Goal: Information Seeking & Learning: Find specific fact

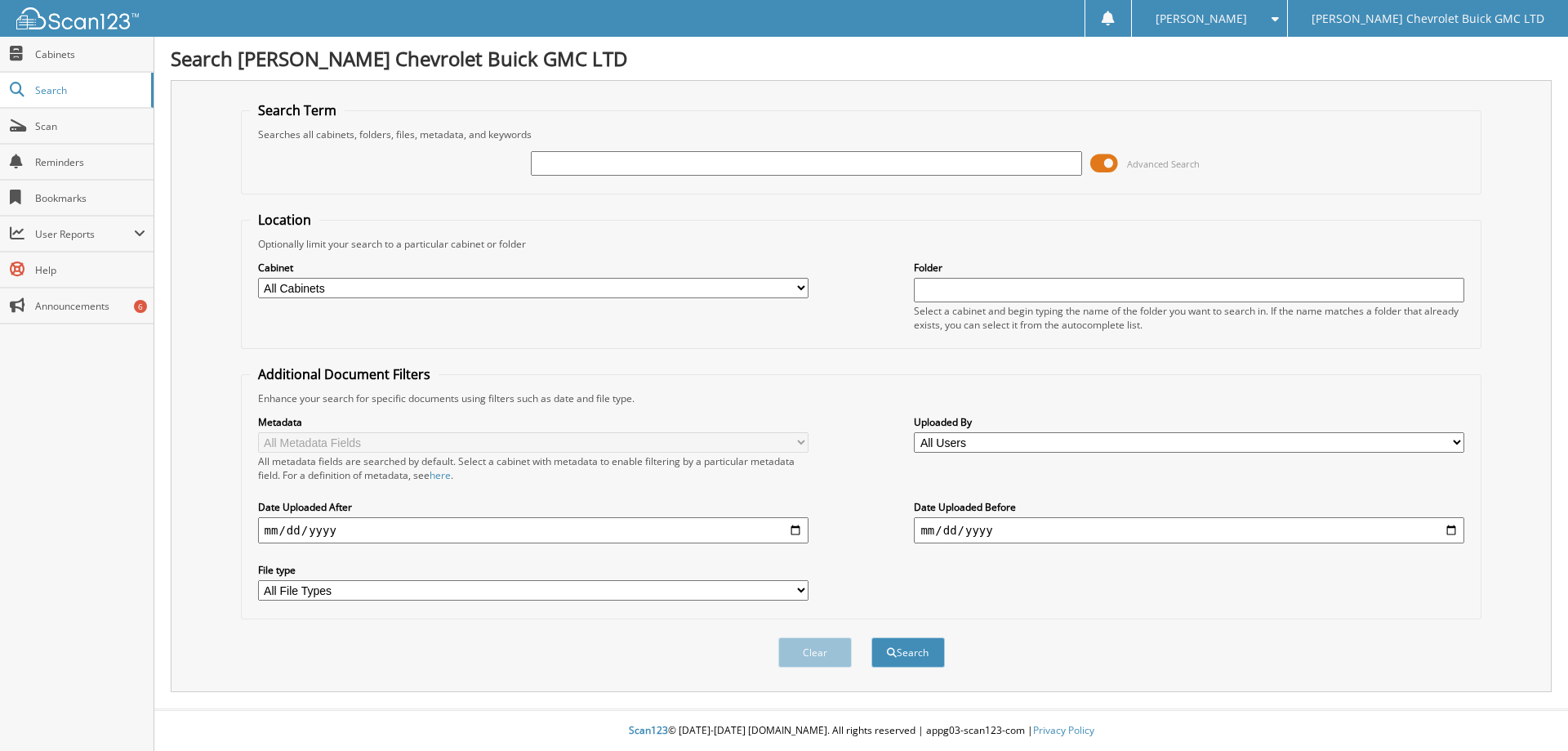
click at [1091, 167] on span at bounding box center [1104, 163] width 28 height 25
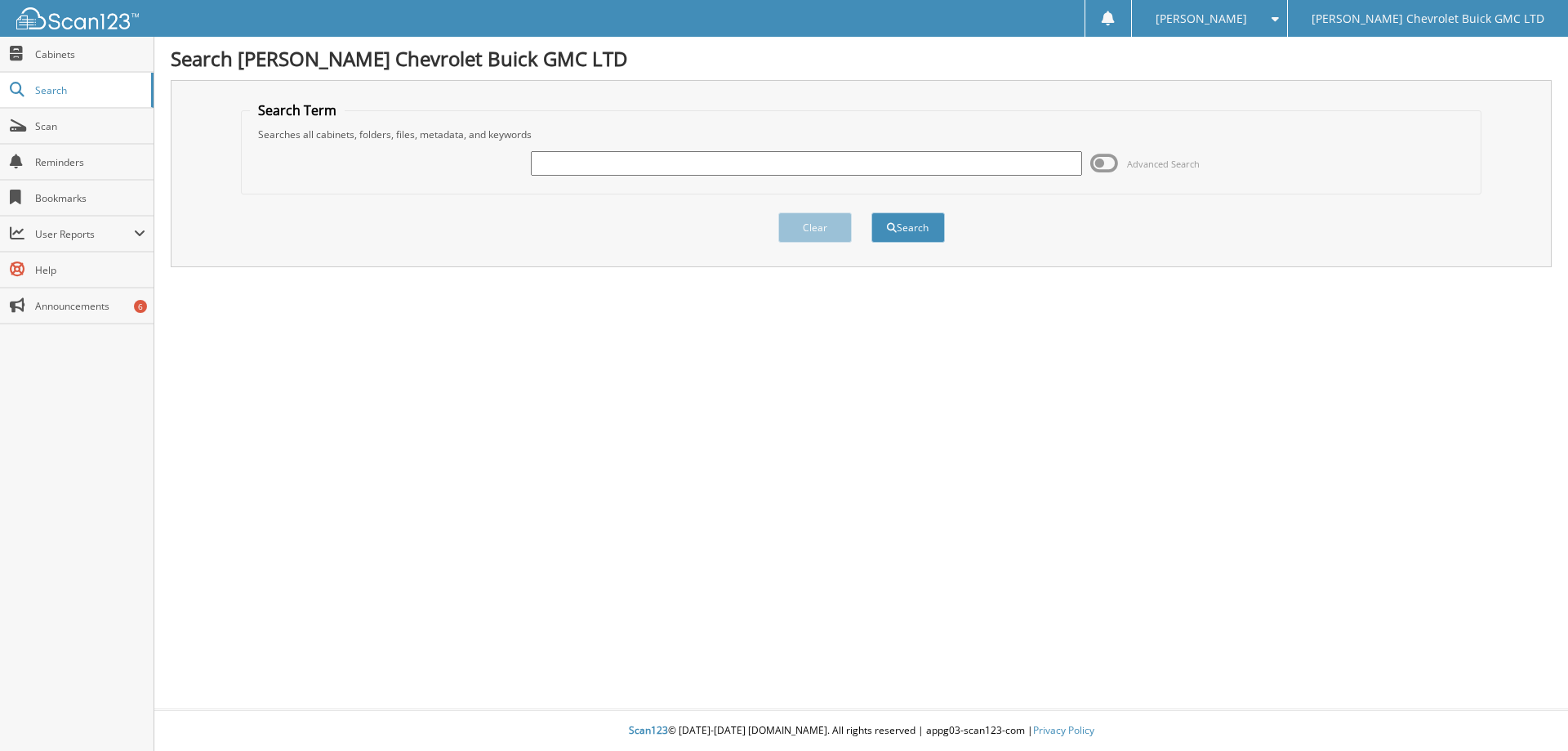
click at [803, 167] on input "text" at bounding box center [806, 163] width 550 height 25
type input "[PERSON_NAME]"
click at [918, 227] on button "Search" at bounding box center [907, 227] width 74 height 30
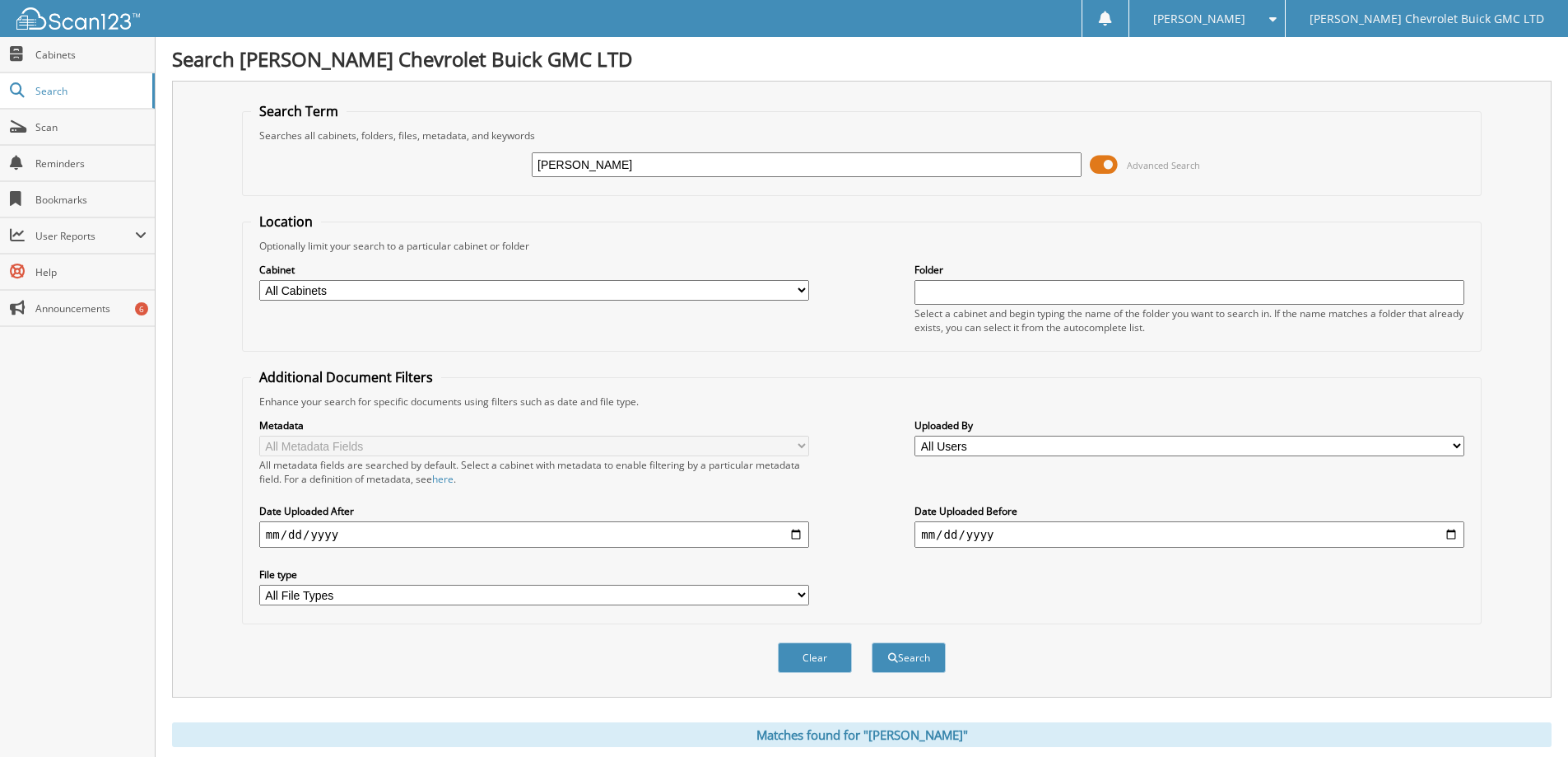
click at [1100, 165] on span at bounding box center [1104, 165] width 28 height 25
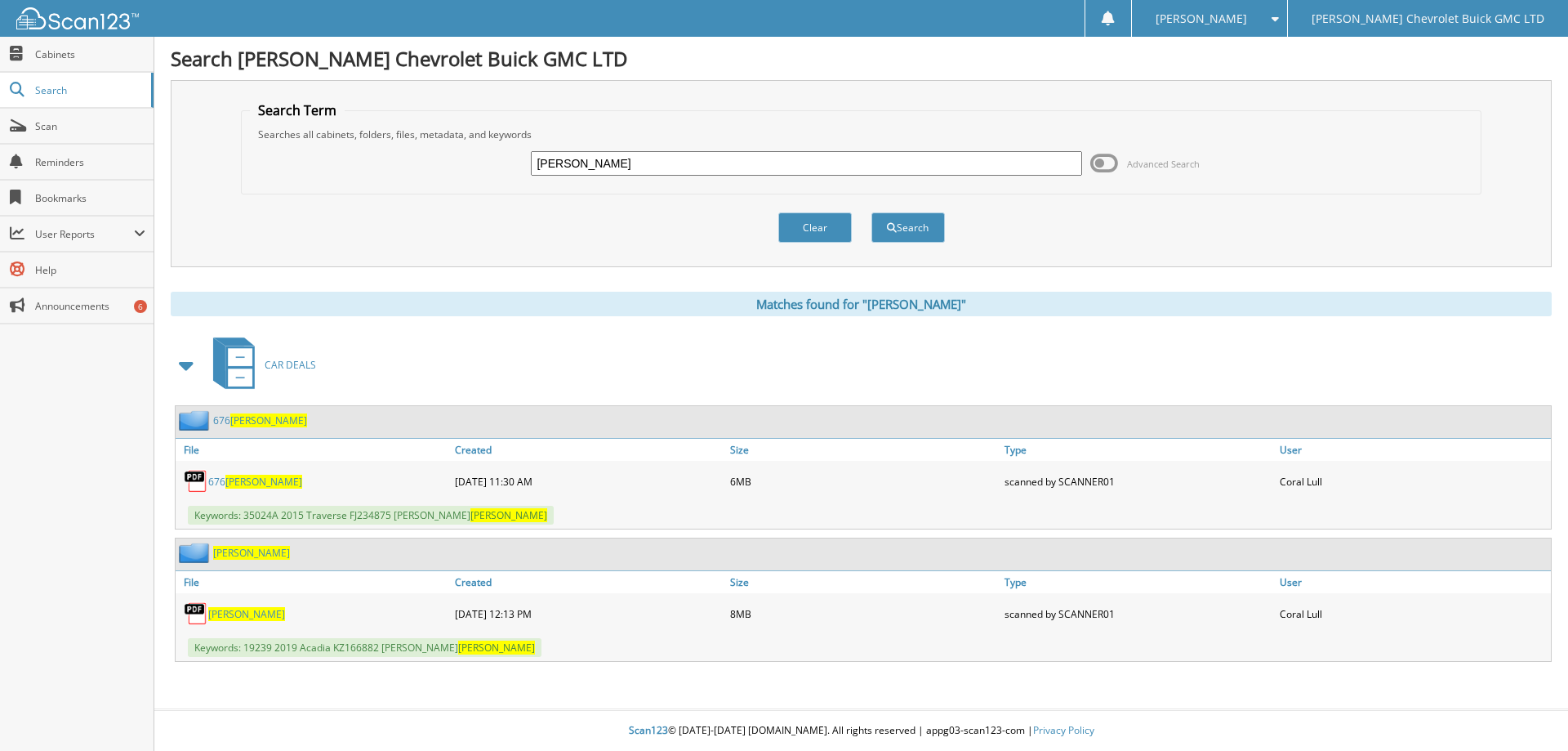
click at [1279, 17] on span at bounding box center [1270, 19] width 16 height 12
click at [1286, 85] on link "Logout" at bounding box center [1209, 80] width 154 height 28
